Goal: Transaction & Acquisition: Purchase product/service

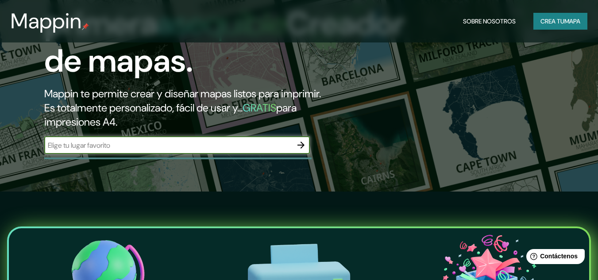
click at [199, 146] on input "text" at bounding box center [168, 145] width 248 height 10
type input "PIURA"
click at [305, 147] on icon "button" at bounding box center [301, 145] width 11 height 11
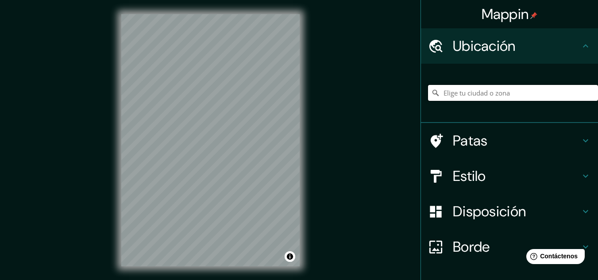
click at [492, 94] on input "Elige tu ciudad o zona" at bounding box center [513, 93] width 170 height 16
click at [300, 218] on div "© Mapbox © OpenStreetMap Improve this map" at bounding box center [210, 140] width 207 height 281
click at [472, 92] on input "Elige tu ciudad o zona" at bounding box center [513, 93] width 170 height 16
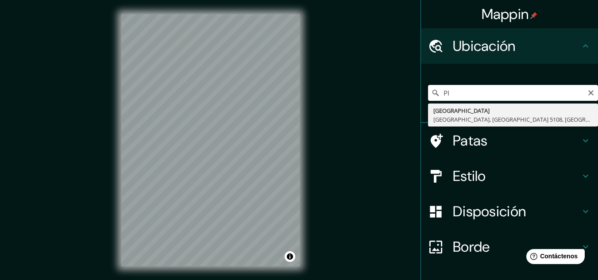
type input "P"
drag, startPoint x: 513, startPoint y: 95, endPoint x: 486, endPoint y: 97, distance: 27.5
click at [486, 97] on input "colegio turicara piura" at bounding box center [513, 93] width 170 height 16
click at [435, 95] on input "colegio turicara" at bounding box center [513, 93] width 170 height 16
type input "Piura, [GEOGRAPHIC_DATA][PERSON_NAME], [GEOGRAPHIC_DATA], [GEOGRAPHIC_DATA]"
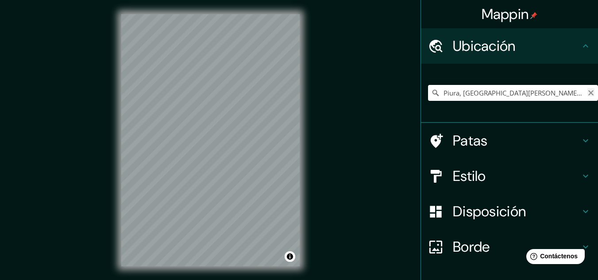
click at [587, 94] on icon "Claro" at bounding box center [590, 92] width 7 height 7
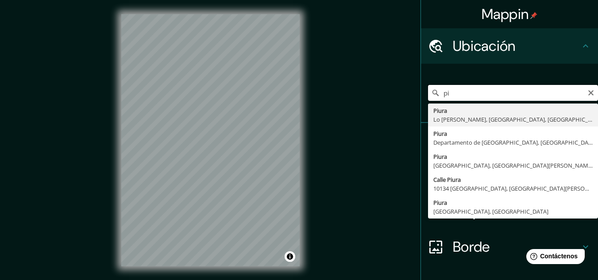
type input "p"
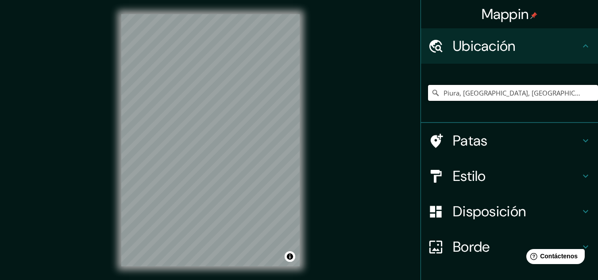
type input "Piura, [GEOGRAPHIC_DATA], [GEOGRAPHIC_DATA]"
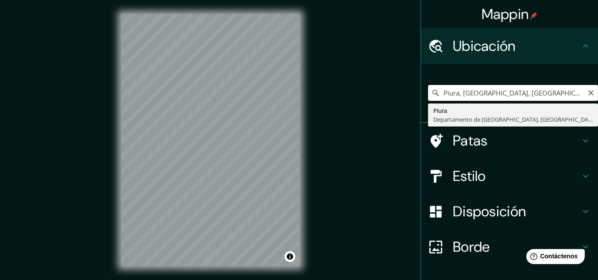
click at [580, 92] on input "Piura, [GEOGRAPHIC_DATA], [GEOGRAPHIC_DATA]" at bounding box center [513, 93] width 170 height 16
click at [588, 93] on icon "Claro" at bounding box center [590, 92] width 5 height 5
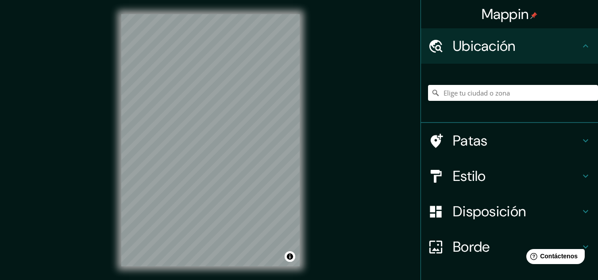
click at [309, 176] on div "© Mapbox © OpenStreetMap Improve this map" at bounding box center [210, 140] width 207 height 281
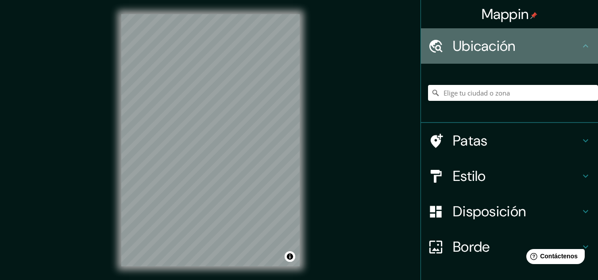
click at [500, 54] on font "Ubicación" at bounding box center [484, 46] width 63 height 19
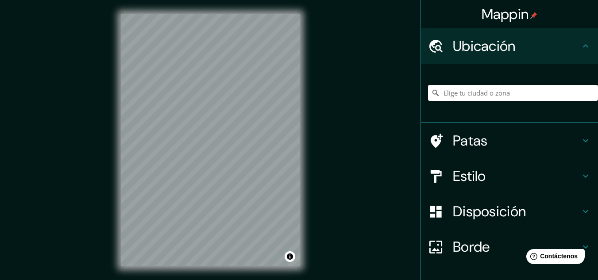
click at [488, 91] on input "Elige tu ciudad o zona" at bounding box center [513, 93] width 170 height 16
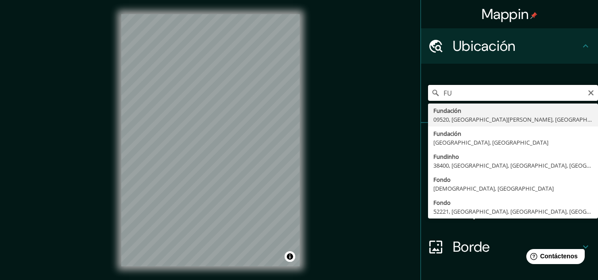
type input "F"
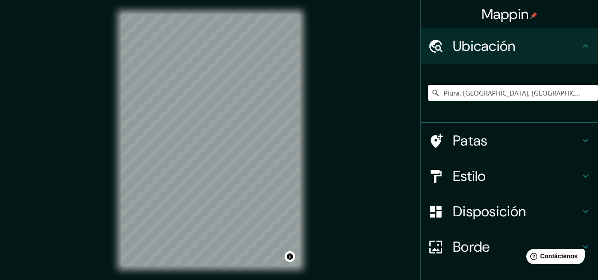
type input "Piura, [GEOGRAPHIC_DATA], [GEOGRAPHIC_DATA]"
click at [120, 134] on div "© Mapbox © OpenStreetMap Improve this map" at bounding box center [210, 140] width 207 height 281
click at [256, 131] on div "Mappin Ubicación Piura, Departamento de Piura, Perú Piura Departamento de Piura…" at bounding box center [299, 147] width 598 height 295
click at [476, 170] on font "Estilo" at bounding box center [469, 176] width 33 height 19
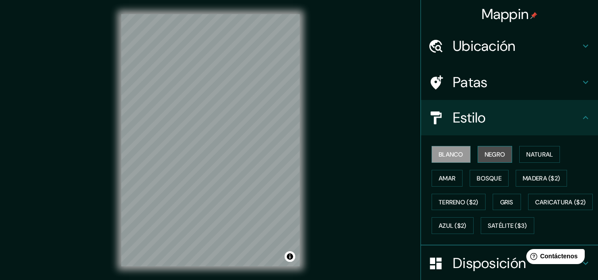
click at [499, 155] on font "Negro" at bounding box center [495, 155] width 21 height 8
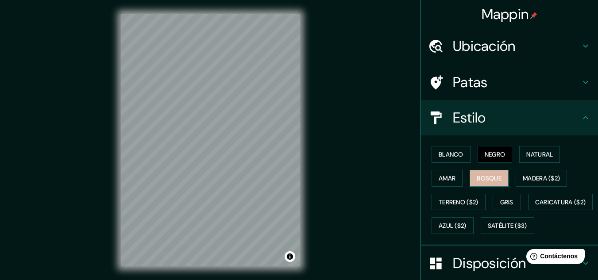
click at [485, 178] on font "Bosque" at bounding box center [489, 178] width 25 height 8
click at [453, 176] on button "Amar" at bounding box center [447, 178] width 31 height 17
click at [490, 161] on button "Negro" at bounding box center [495, 154] width 35 height 17
click at [480, 174] on font "Bosque" at bounding box center [489, 179] width 25 height 12
click at [357, 210] on div "Mappin Ubicación Piura, Departamento de Piura, Perú Piura Departamento de Piura…" at bounding box center [299, 147] width 598 height 295
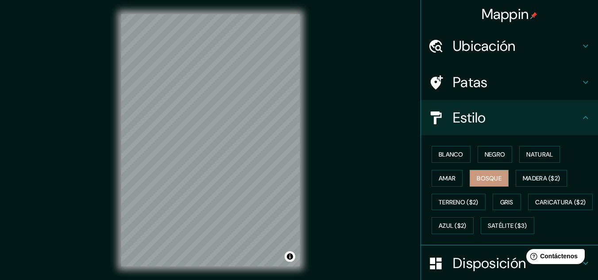
click at [118, 134] on div "© Mapbox © OpenStreetMap Improve this map" at bounding box center [210, 140] width 207 height 281
click at [267, 275] on div "© Mapbox © OpenStreetMap Improve this map" at bounding box center [210, 140] width 207 height 281
click at [260, 280] on html "Mappin Ubicación Piura, Departamento de Piura, Perú Piura Departamento de Piura…" at bounding box center [299, 140] width 598 height 280
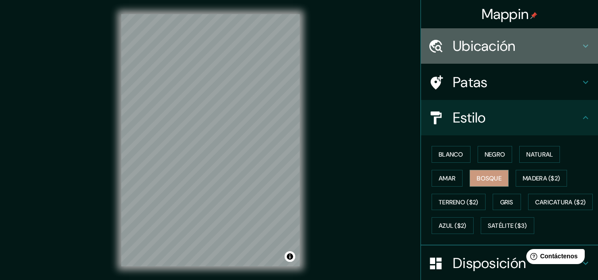
click at [502, 49] on font "Ubicación" at bounding box center [484, 46] width 63 height 19
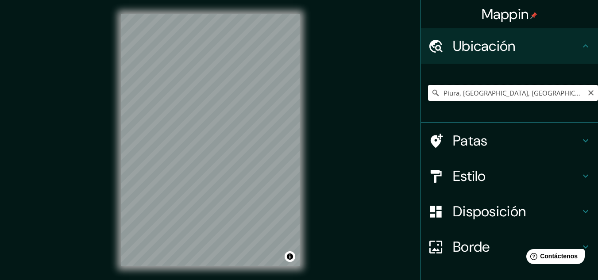
click at [496, 93] on input "Piura, [GEOGRAPHIC_DATA], [GEOGRAPHIC_DATA]" at bounding box center [513, 93] width 170 height 16
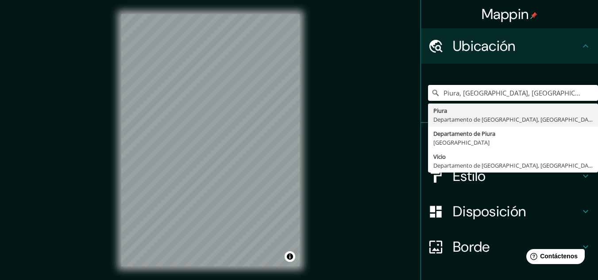
drag, startPoint x: 563, startPoint y: 94, endPoint x: 401, endPoint y: 102, distance: 162.6
click at [401, 102] on div "Mappin Ubicación Piura, Departamento de Piura, Perú Piura Departamento de Piura…" at bounding box center [299, 147] width 598 height 295
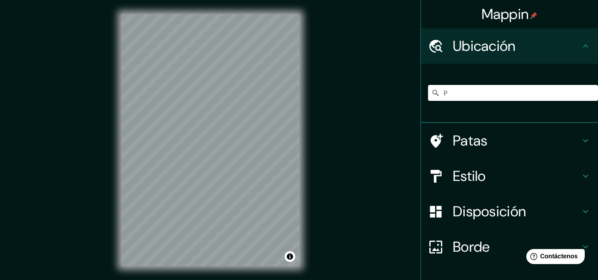
drag, startPoint x: 604, startPoint y: 216, endPoint x: 604, endPoint y: 292, distance: 75.7
click at [598, 280] on html "Mappin Ubicación P Patas Estilo Disposición Borde Elige un borde. Consejo : pue…" at bounding box center [299, 140] width 598 height 280
click at [466, 94] on input "P" at bounding box center [513, 93] width 170 height 16
type input "Piura, [GEOGRAPHIC_DATA], [GEOGRAPHIC_DATA]"
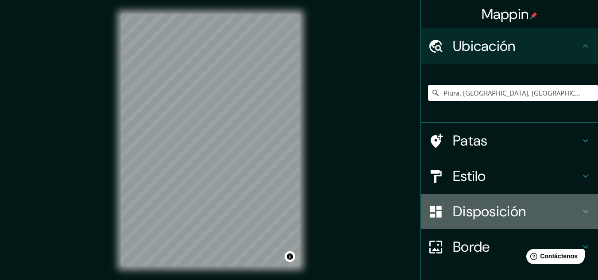
click at [514, 212] on font "Disposición" at bounding box center [489, 211] width 73 height 19
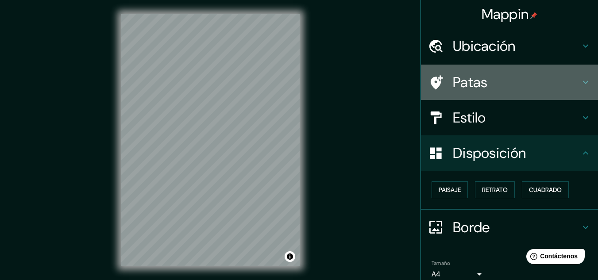
click at [475, 91] on font "Patas" at bounding box center [470, 82] width 35 height 19
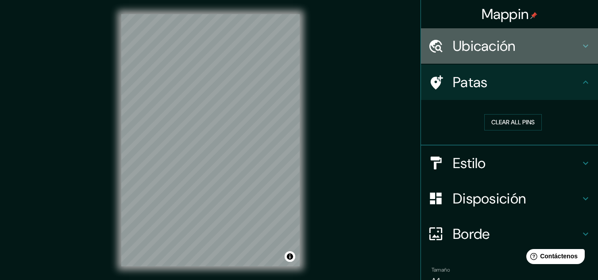
click at [475, 44] on font "Ubicación" at bounding box center [484, 46] width 63 height 19
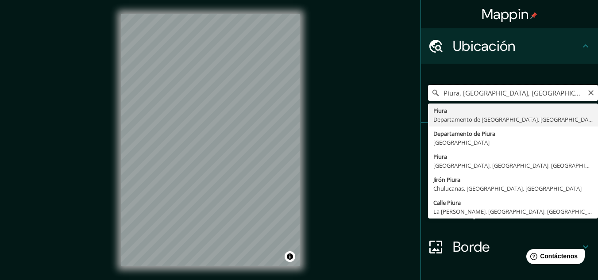
click at [567, 90] on input "Piura, [GEOGRAPHIC_DATA], [GEOGRAPHIC_DATA]" at bounding box center [513, 93] width 170 height 16
drag, startPoint x: 567, startPoint y: 90, endPoint x: 410, endPoint y: 106, distance: 157.5
click at [410, 106] on div "Mappin Ubicación Piura, Departamento de Piura, Perú Piura Departamento de Piura…" at bounding box center [299, 147] width 598 height 295
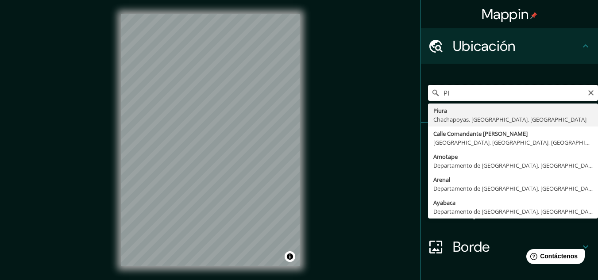
type input "P"
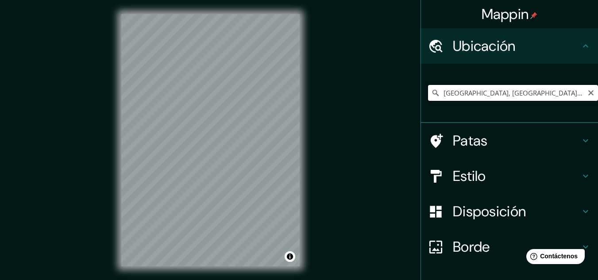
click at [525, 90] on input "Avenida Los Educadores, Tacna, Departamento de Tacna, Perú" at bounding box center [513, 93] width 170 height 16
click at [524, 90] on input "Avenida Los Educadores, Tacna, Departamento de Tacna, Perú" at bounding box center [513, 93] width 170 height 16
click at [523, 91] on input "Avenida Los Educadores, Tacna, Departamento de Tacna, Perú" at bounding box center [513, 93] width 170 height 16
click at [504, 93] on input "Avenida Los Educadores, Tacna, Departamento de Tacna, Perú" at bounding box center [513, 93] width 170 height 16
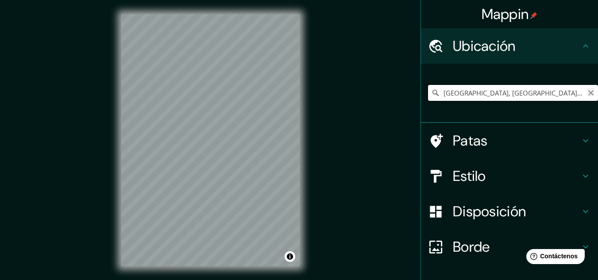
type input "Avenida Los Educadores, Tacna, Departamento de Tacna, Perú"
click at [587, 90] on icon "Claro" at bounding box center [590, 92] width 7 height 7
click at [542, 92] on input "Elige tu ciudad o zona" at bounding box center [513, 93] width 170 height 16
click at [559, 94] on input "Piura, [GEOGRAPHIC_DATA], [GEOGRAPHIC_DATA]" at bounding box center [513, 93] width 170 height 16
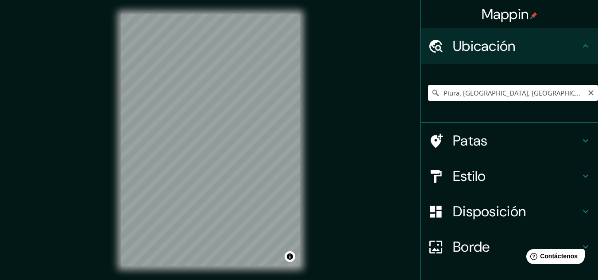
click at [559, 94] on input "Piura, [GEOGRAPHIC_DATA], [GEOGRAPHIC_DATA]" at bounding box center [513, 93] width 170 height 16
type input "Piura, [GEOGRAPHIC_DATA], [GEOGRAPHIC_DATA]"
click at [587, 94] on icon "Claro" at bounding box center [590, 92] width 7 height 7
type input "Piura, [GEOGRAPHIC_DATA], [GEOGRAPHIC_DATA]"
click at [292, 258] on button "Activar o desactivar atribución" at bounding box center [290, 256] width 11 height 11
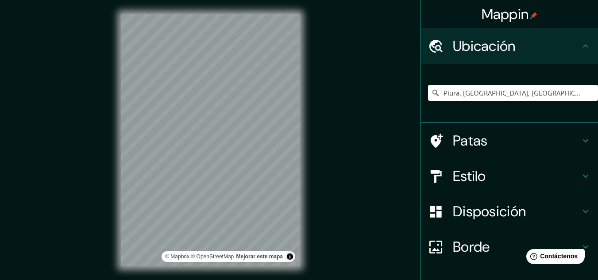
click at [255, 262] on div "© Mapbox © OpenStreetMap Mejorar este mapa" at bounding box center [229, 256] width 134 height 11
click at [257, 254] on font "Mejorar este mapa" at bounding box center [259, 257] width 46 height 6
click at [551, 95] on input "Piura, [GEOGRAPHIC_DATA], [GEOGRAPHIC_DATA]" at bounding box center [513, 93] width 170 height 16
click at [548, 97] on input "Piura, [GEOGRAPHIC_DATA], [GEOGRAPHIC_DATA]" at bounding box center [513, 93] width 170 height 16
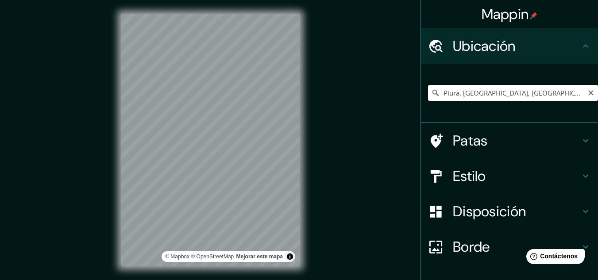
click at [548, 97] on input "Piura, [GEOGRAPHIC_DATA], [GEOGRAPHIC_DATA]" at bounding box center [513, 93] width 170 height 16
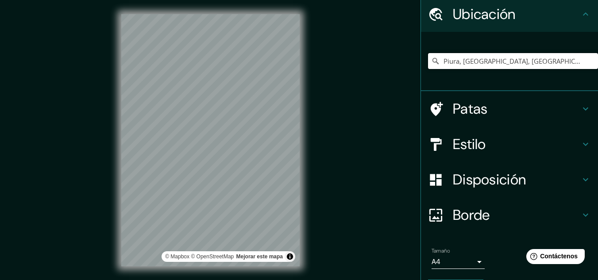
scroll to position [44, 0]
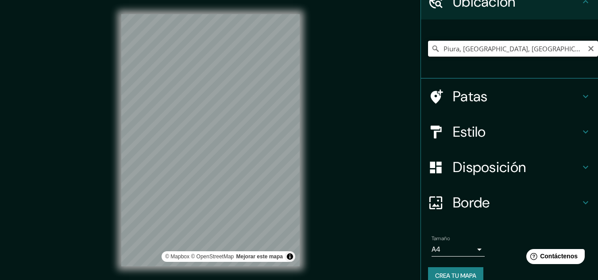
click at [556, 49] on input "Piura, [GEOGRAPHIC_DATA], [GEOGRAPHIC_DATA]" at bounding box center [513, 49] width 170 height 16
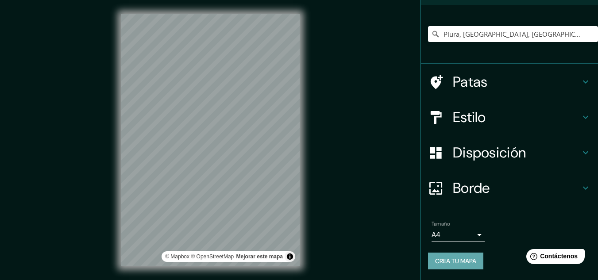
click at [464, 257] on font "Crea tu mapa" at bounding box center [455, 261] width 41 height 12
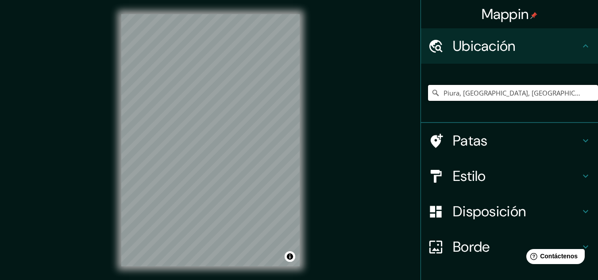
click at [556, 96] on input "Piura, [GEOGRAPHIC_DATA], [GEOGRAPHIC_DATA]" at bounding box center [513, 93] width 170 height 16
click at [237, 278] on div "© Mapbox © OpenStreetMap Improve this map" at bounding box center [210, 140] width 207 height 281
click at [560, 97] on input "Piura, [GEOGRAPHIC_DATA], [GEOGRAPHIC_DATA]" at bounding box center [513, 93] width 170 height 16
click at [469, 49] on font "Ubicación" at bounding box center [484, 46] width 63 height 19
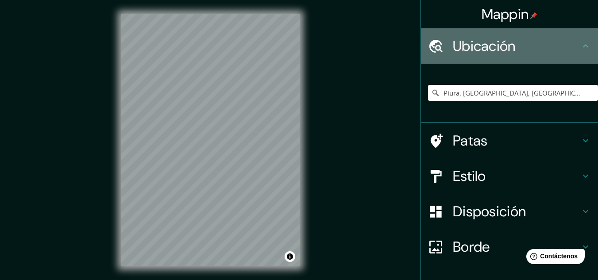
click at [467, 54] on font "Ubicación" at bounding box center [484, 46] width 63 height 19
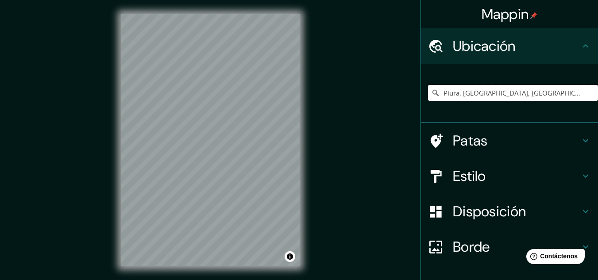
click at [558, 94] on input "Piura, [GEOGRAPHIC_DATA], [GEOGRAPHIC_DATA]" at bounding box center [513, 93] width 170 height 16
drag, startPoint x: 557, startPoint y: 94, endPoint x: 435, endPoint y: 102, distance: 122.9
click at [435, 102] on div "Piura, [GEOGRAPHIC_DATA], [GEOGRAPHIC_DATA]" at bounding box center [513, 93] width 170 height 44
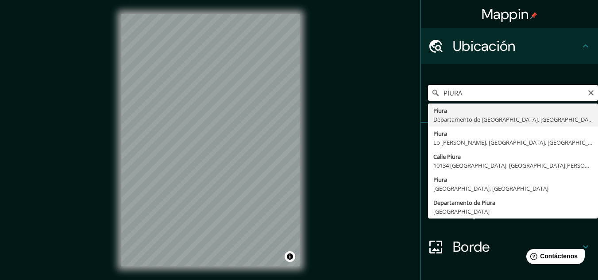
type input "Piura, [GEOGRAPHIC_DATA], [GEOGRAPHIC_DATA]"
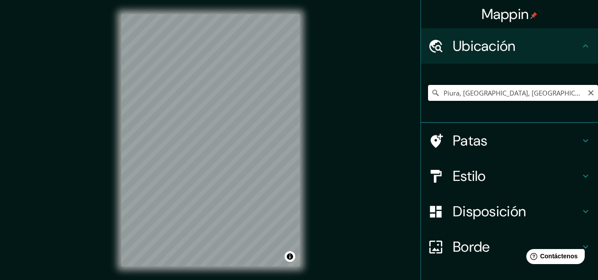
click at [493, 99] on input "Piura, [GEOGRAPHIC_DATA], [GEOGRAPHIC_DATA]" at bounding box center [513, 93] width 170 height 16
click at [587, 93] on icon "Claro" at bounding box center [590, 92] width 7 height 7
click at [565, 90] on input "Piura, [GEOGRAPHIC_DATA], [GEOGRAPHIC_DATA]" at bounding box center [513, 93] width 170 height 16
type input "Piura, [GEOGRAPHIC_DATA], [GEOGRAPHIC_DATA]"
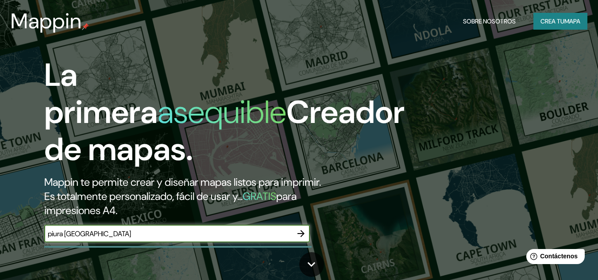
type input "piura [GEOGRAPHIC_DATA]"
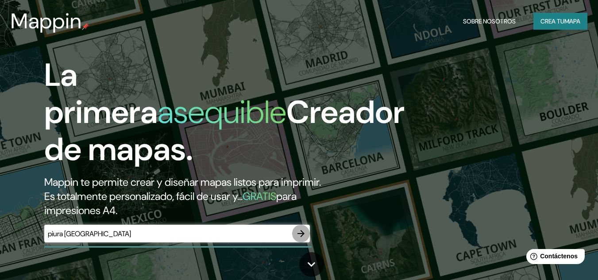
click at [301, 235] on icon "button" at bounding box center [301, 233] width 11 height 11
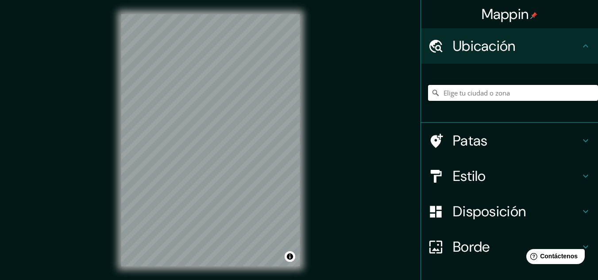
click at [463, 92] on input "Elige tu ciudad o zona" at bounding box center [513, 93] width 170 height 16
type input "Piura, [GEOGRAPHIC_DATA], [GEOGRAPHIC_DATA]"
click at [302, 185] on div "© Mapbox © OpenStreetMap Improve this map" at bounding box center [210, 140] width 207 height 281
